Goal: Contribute content

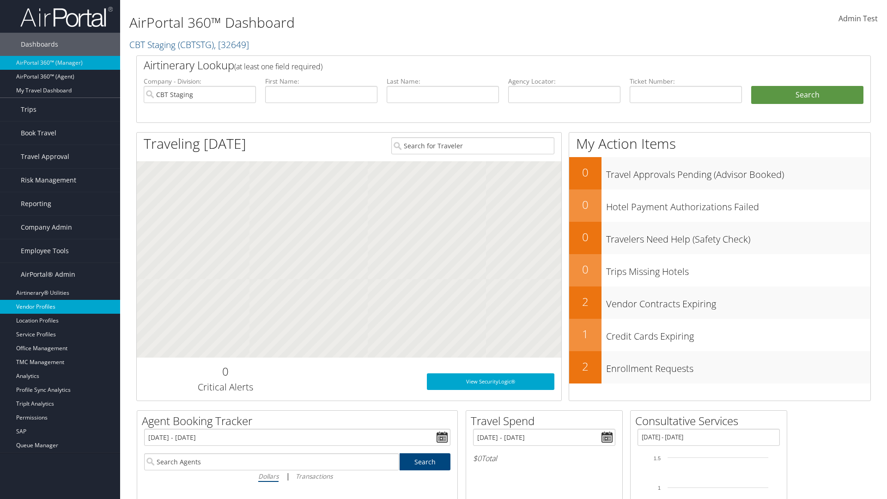
click at [60, 307] on link "Vendor Profiles" at bounding box center [60, 307] width 120 height 14
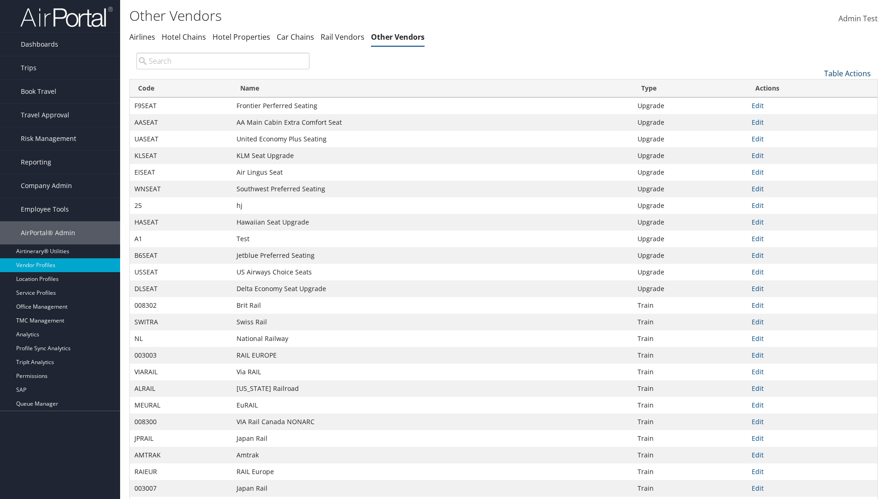
click at [847, 73] on link "Table Actions" at bounding box center [847, 73] width 47 height 10
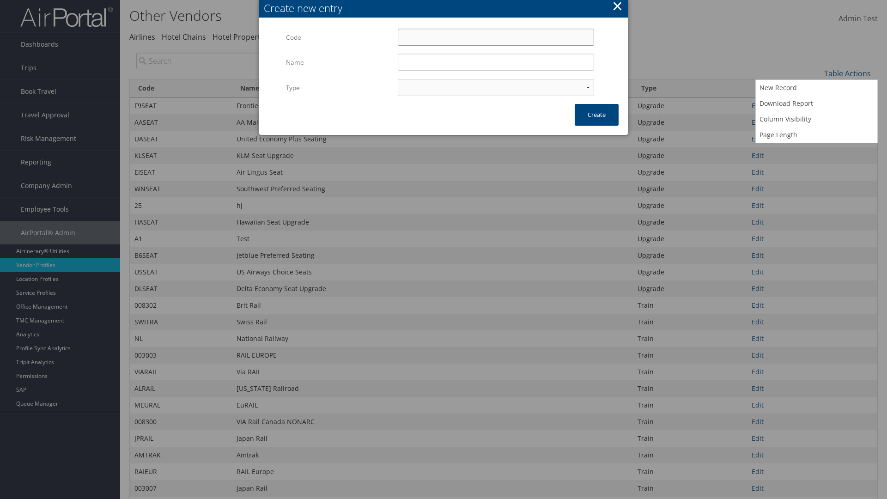
click at [496, 37] on input "Code" at bounding box center [496, 37] width 196 height 17
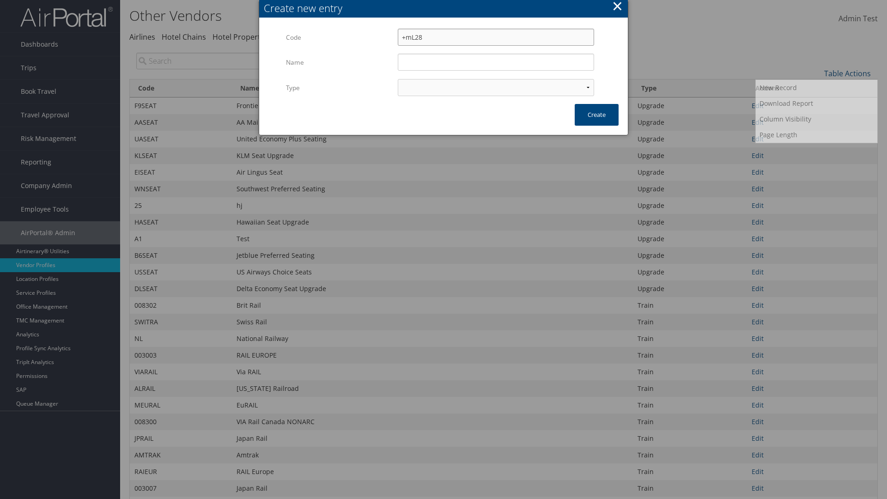
type input "+mL28"
type input "Test"
click at [496, 62] on input "Test" at bounding box center [496, 62] width 196 height 17
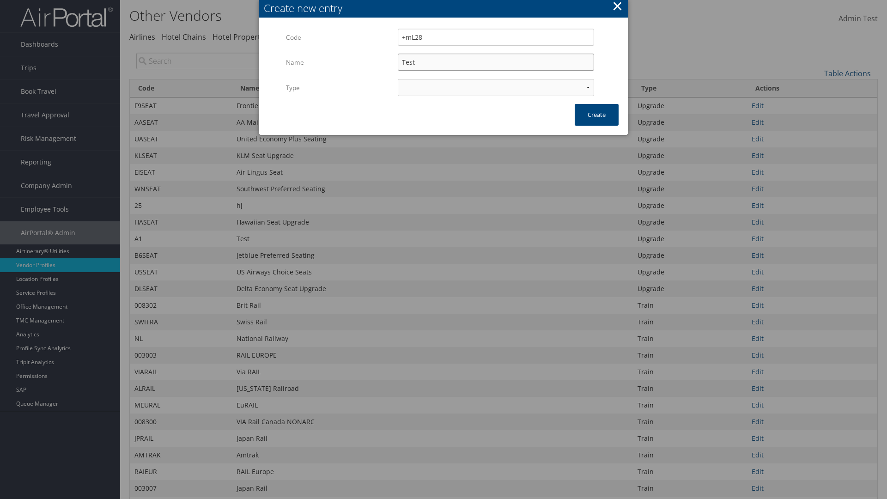
select select "15"
type input "+mL28"
type input "Test"
click at [596, 115] on button "Create" at bounding box center [597, 115] width 44 height 22
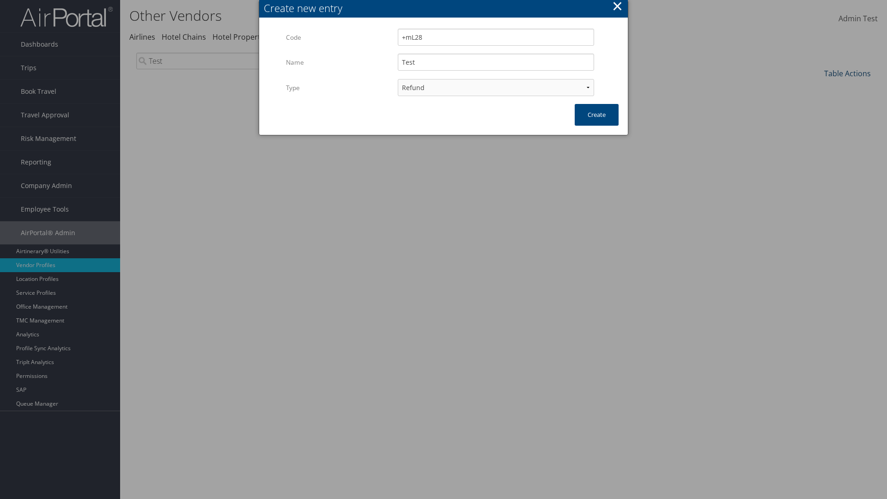
type input "Test"
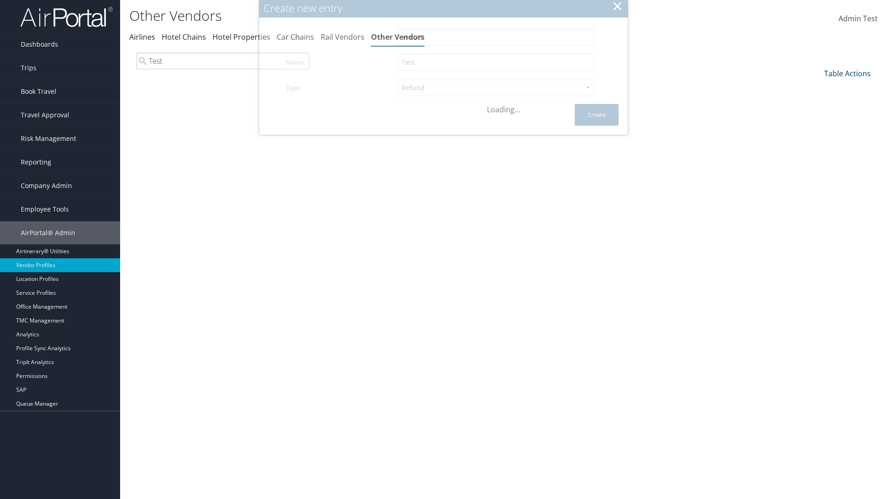
scroll to position [68, 0]
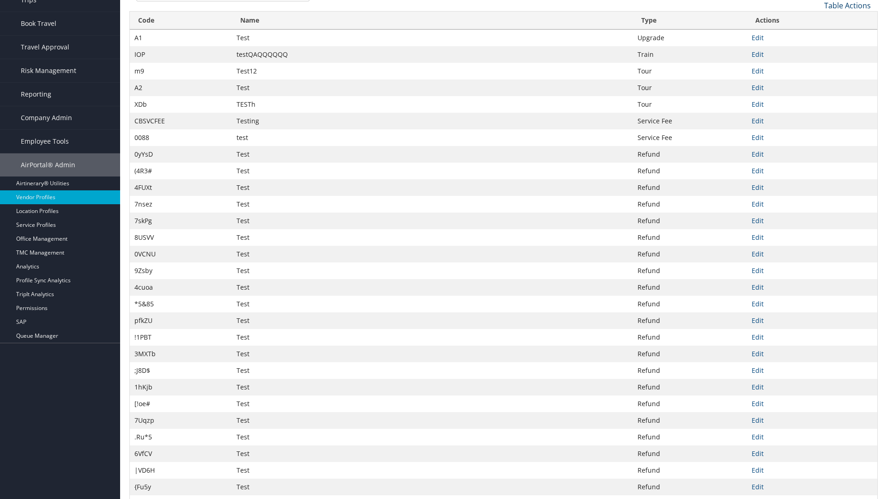
click at [847, 5] on link "Table Actions" at bounding box center [847, 5] width 47 height 10
click at [816, 20] on link "Code" at bounding box center [816, 21] width 121 height 16
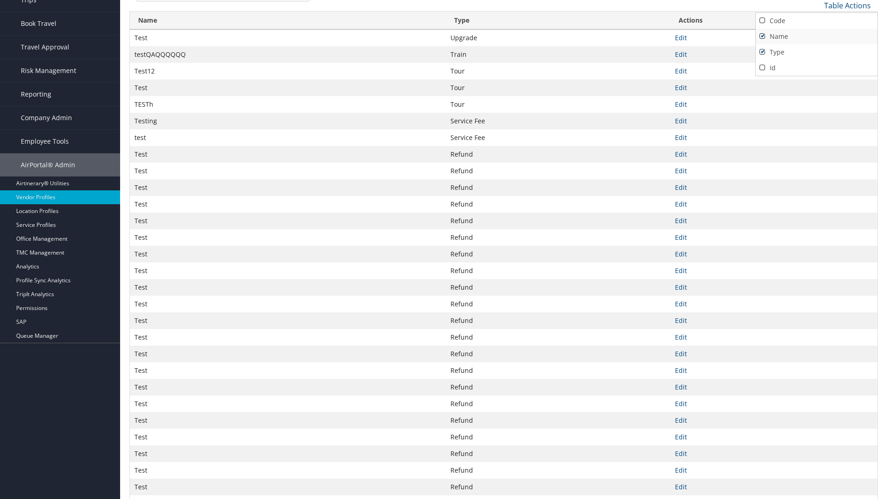
click at [816, 36] on link "Name" at bounding box center [816, 37] width 121 height 16
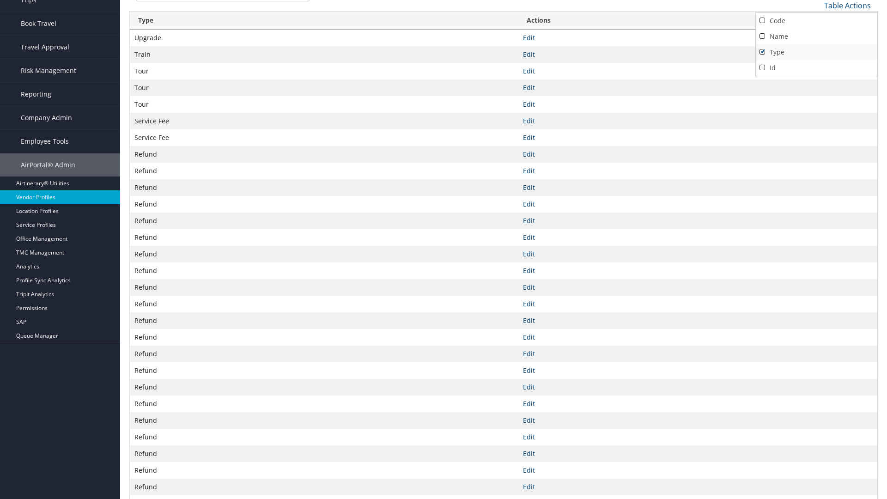
click at [816, 52] on link "Type" at bounding box center [816, 52] width 121 height 16
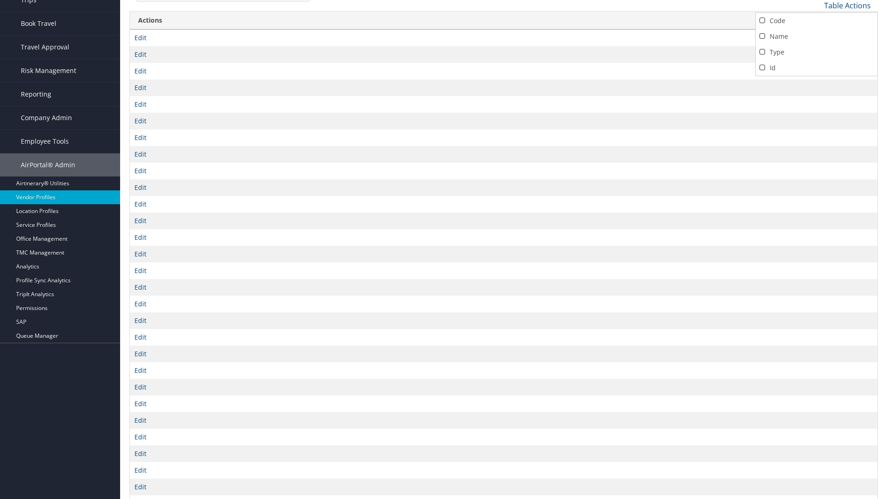
click at [443, 249] on div at bounding box center [443, 249] width 887 height 499
click at [847, 5] on link "Table Actions" at bounding box center [847, 5] width 47 height 10
click at [816, 51] on link "Column Visibility" at bounding box center [816, 51] width 121 height 16
click at [816, 20] on link "Code" at bounding box center [816, 21] width 121 height 16
